Goal: Check status: Check status

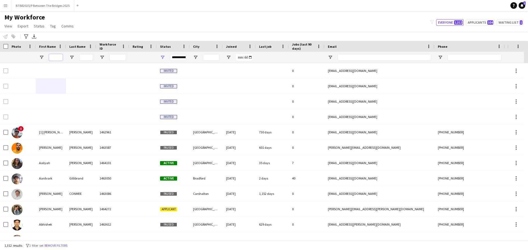
click at [58, 59] on input "First Name Filter Input" at bounding box center [56, 57] width 14 height 7
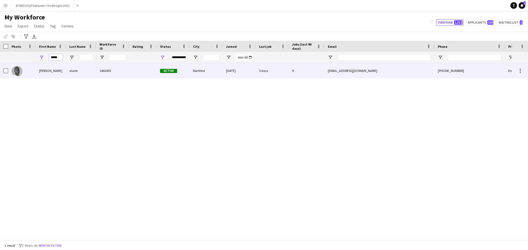
type input "*****"
click at [50, 76] on div "[PERSON_NAME]" at bounding box center [51, 70] width 30 height 15
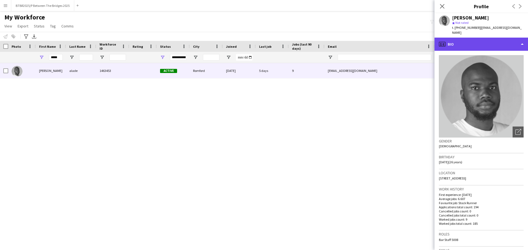
click at [486, 39] on div "profile Bio" at bounding box center [480, 44] width 93 height 13
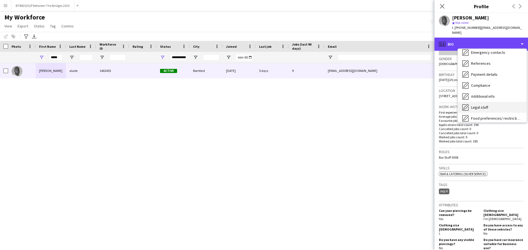
scroll to position [74, 0]
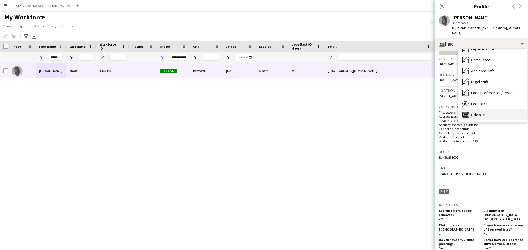
click at [483, 109] on div "Calendar Calendar" at bounding box center [492, 114] width 69 height 11
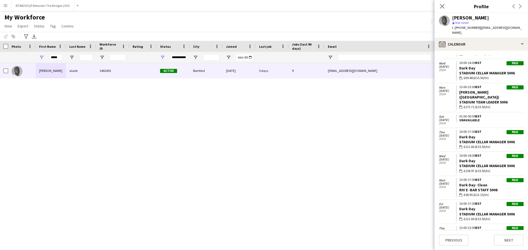
scroll to position [1581, 0]
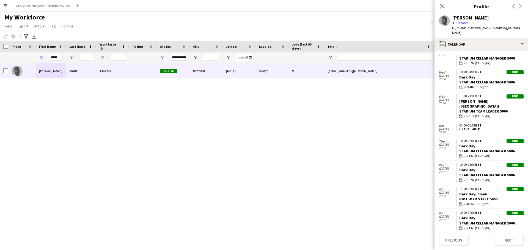
drag, startPoint x: 490, startPoint y: 143, endPoint x: 476, endPoint y: 143, distance: 14.0
click at [476, 226] on div "wallet £121.60 (£15.50/hr)" at bounding box center [491, 228] width 64 height 5
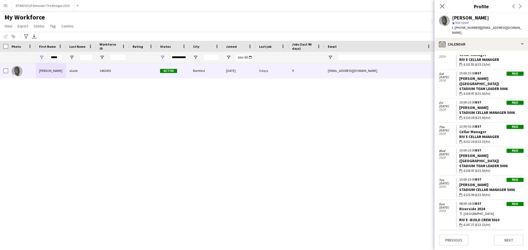
scroll to position [1224, 0]
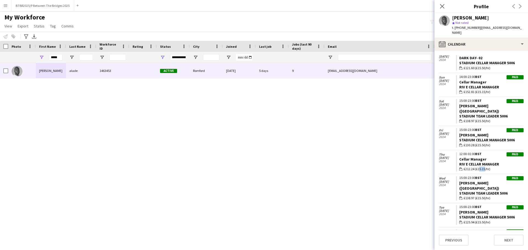
drag, startPoint x: 483, startPoint y: 98, endPoint x: 476, endPoint y: 100, distance: 7.1
click at [476, 167] on span "£212.24 (£15.15/hr)" at bounding box center [476, 169] width 27 height 5
drag, startPoint x: 483, startPoint y: 100, endPoint x: 474, endPoint y: 101, distance: 9.7
click at [474, 167] on span "£212.24 (£15.15/hr)" at bounding box center [476, 169] width 27 height 5
click at [190, 17] on div "My Workforce View Views Default view Details New Starters New starters report N…" at bounding box center [264, 22] width 528 height 19
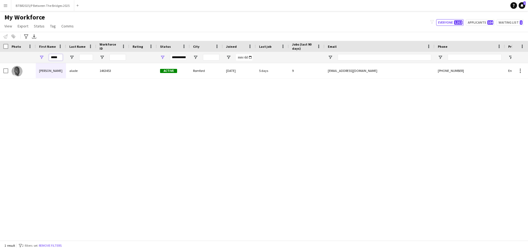
drag, startPoint x: 61, startPoint y: 57, endPoint x: 46, endPoint y: 54, distance: 14.6
click at [47, 54] on div "*****" at bounding box center [51, 57] width 30 height 11
